Goal: Information Seeking & Learning: Learn about a topic

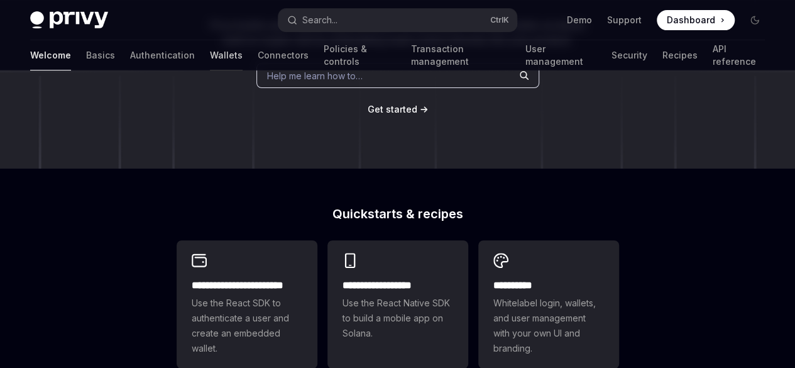
click at [210, 54] on link "Wallets" at bounding box center [226, 55] width 33 height 30
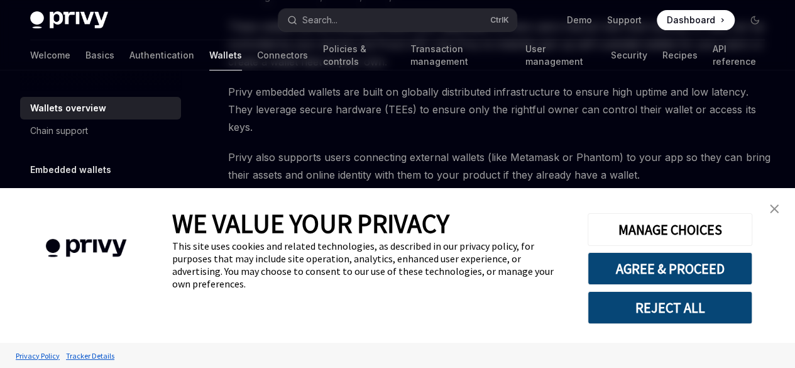
type textarea "*"
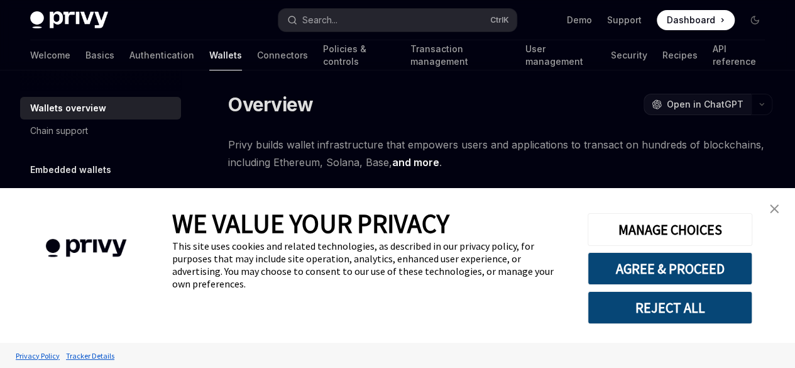
scroll to position [126, 0]
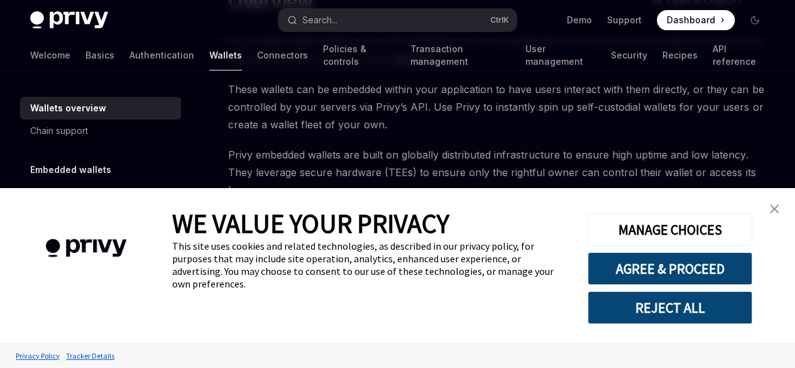
click at [672, 313] on button "REJECT ALL" at bounding box center [669, 307] width 165 height 33
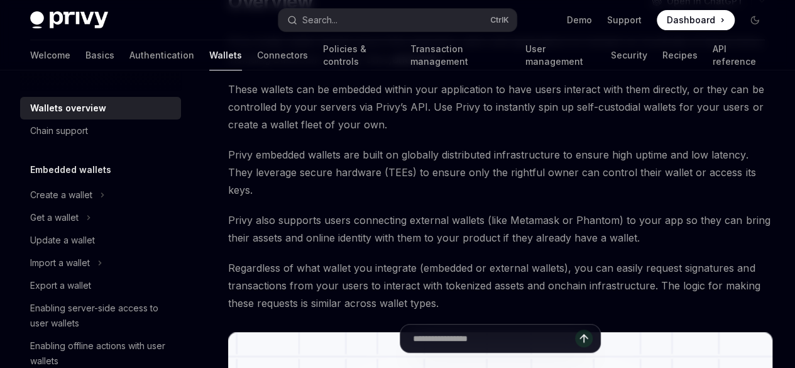
scroll to position [248, 0]
